Goal: Task Accomplishment & Management: Manage account settings

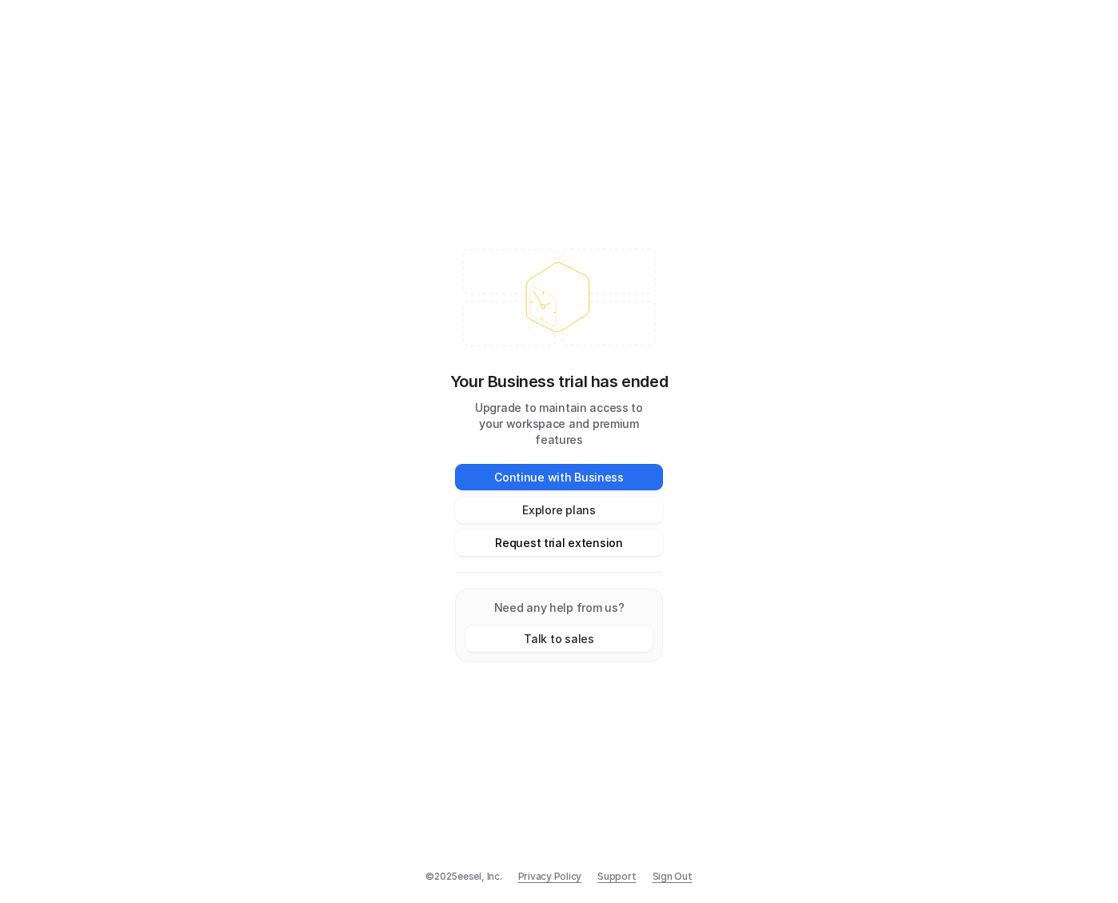
click at [570, 530] on button "Request trial extension" at bounding box center [559, 543] width 208 height 26
click at [669, 881] on link "Sign Out" at bounding box center [673, 876] width 40 height 14
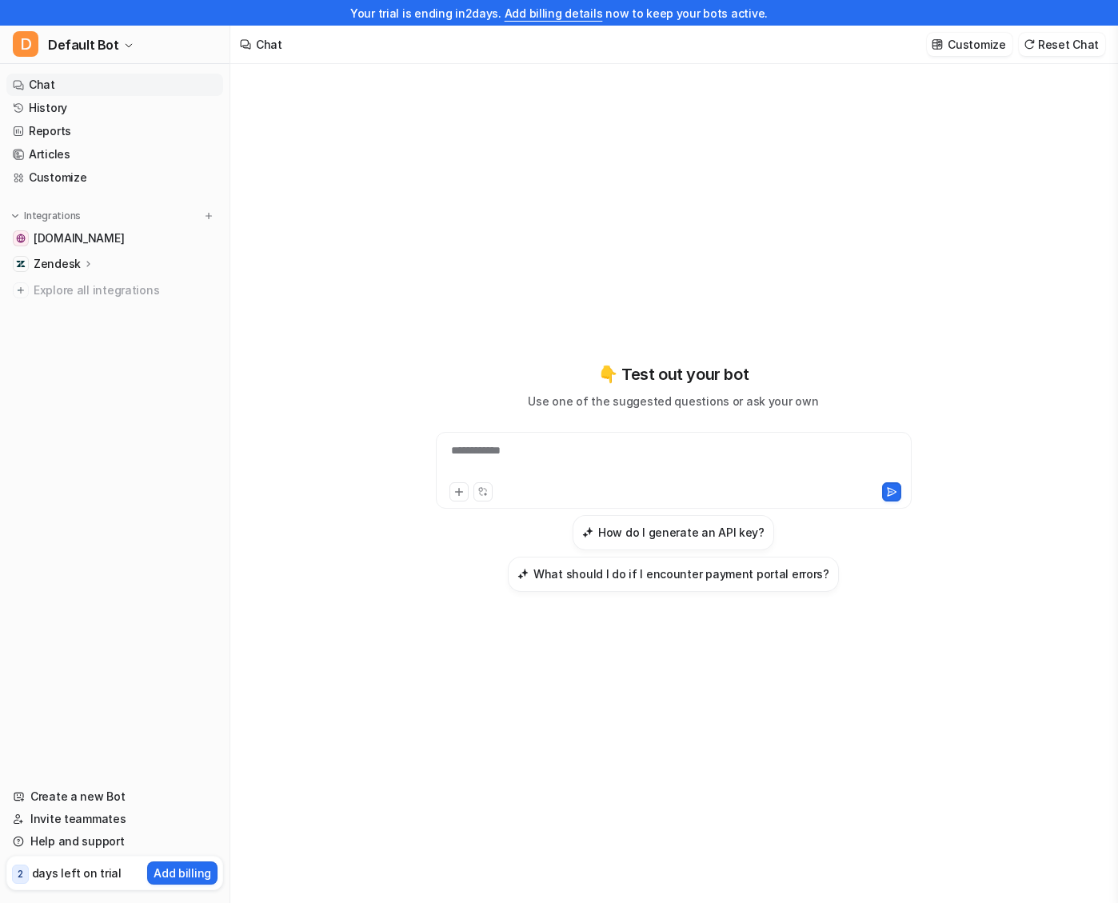
drag, startPoint x: 460, startPoint y: 12, endPoint x: 507, endPoint y: 14, distance: 47.2
click at [510, 14] on div "Your trial is ending [DATE]. Add billing details now to keep your bots active." at bounding box center [559, 13] width 1118 height 26
